Goal: Task Accomplishment & Management: Manage account settings

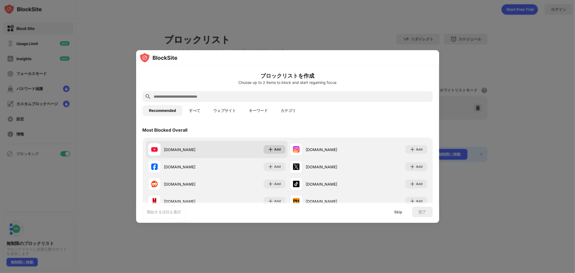
click at [271, 149] on img at bounding box center [270, 149] width 5 height 5
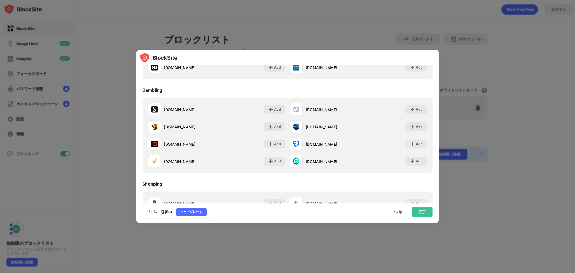
scroll to position [580, 0]
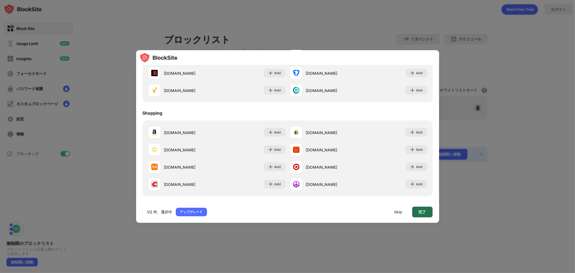
click at [423, 212] on div "完了" at bounding box center [423, 212] width 8 height 4
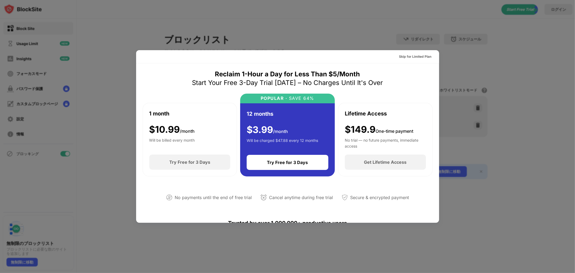
click at [506, 115] on div at bounding box center [287, 136] width 575 height 273
click at [511, 103] on div at bounding box center [287, 136] width 575 height 273
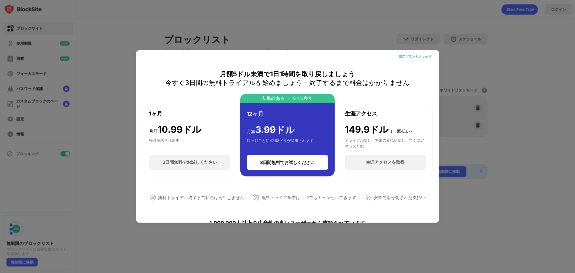
click at [406, 57] on font "限定プランをスキップ" at bounding box center [415, 56] width 32 height 4
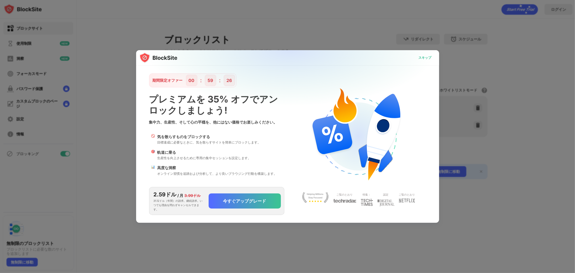
click at [419, 57] on font "スキップ" at bounding box center [425, 58] width 13 height 4
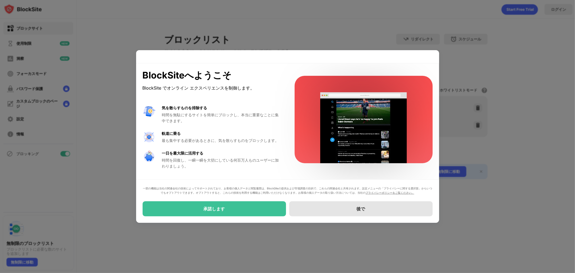
click at [362, 208] on font "後で" at bounding box center [361, 208] width 9 height 5
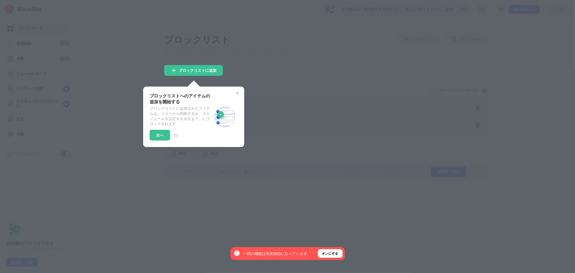
click at [277, 79] on div at bounding box center [287, 136] width 575 height 273
click at [238, 92] on img at bounding box center [238, 93] width 4 height 4
